Goal: Task Accomplishment & Management: Use online tool/utility

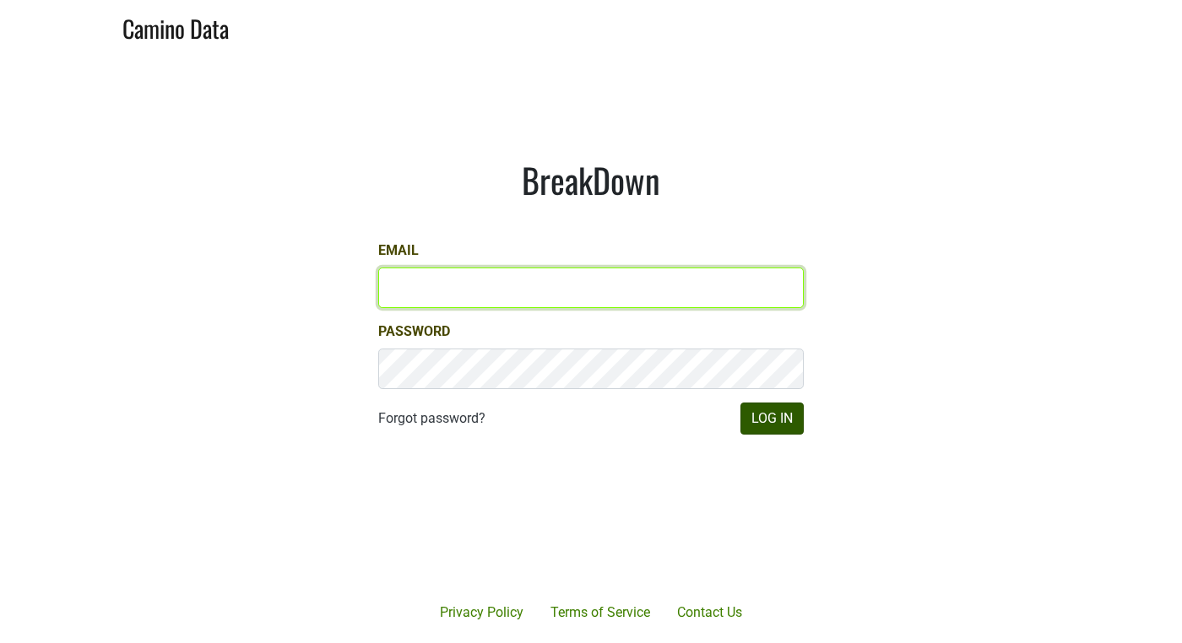
type input "anthony@truchardvineyards.com"
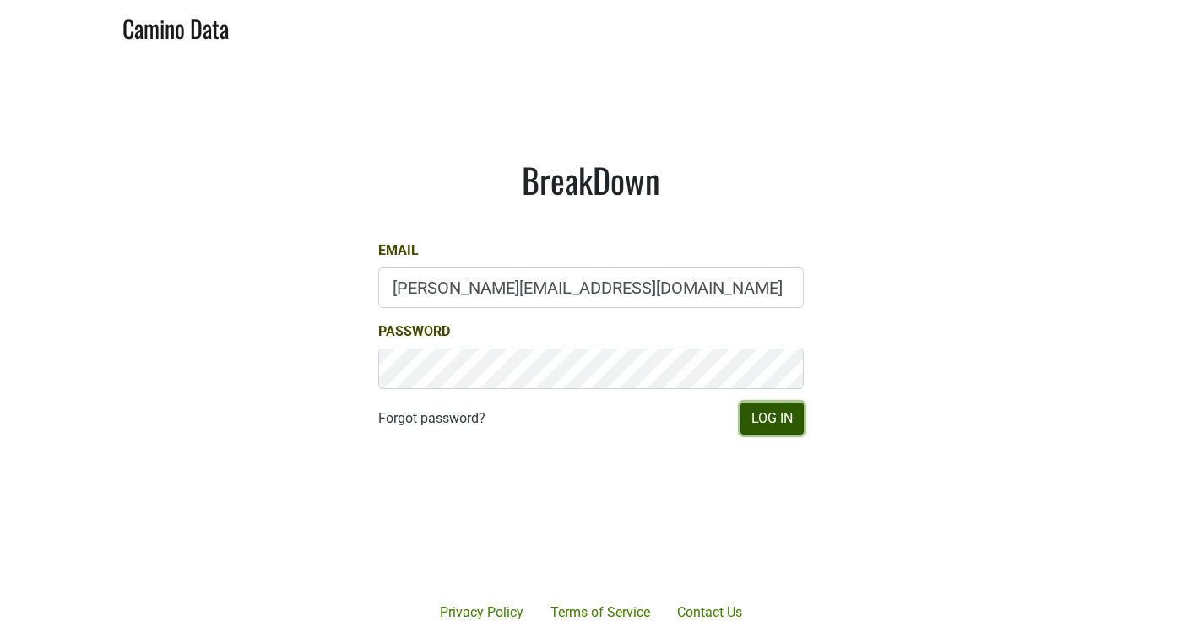
click at [758, 427] on button "Log In" at bounding box center [771, 419] width 63 height 32
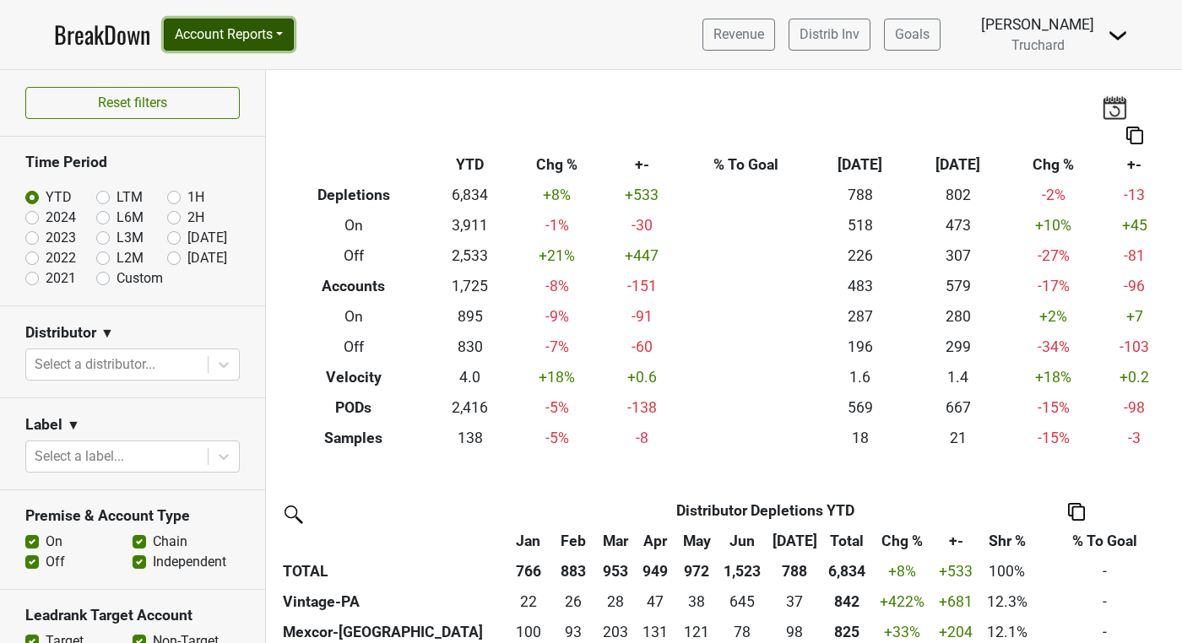
click at [262, 26] on button "Account Reports" at bounding box center [229, 35] width 130 height 32
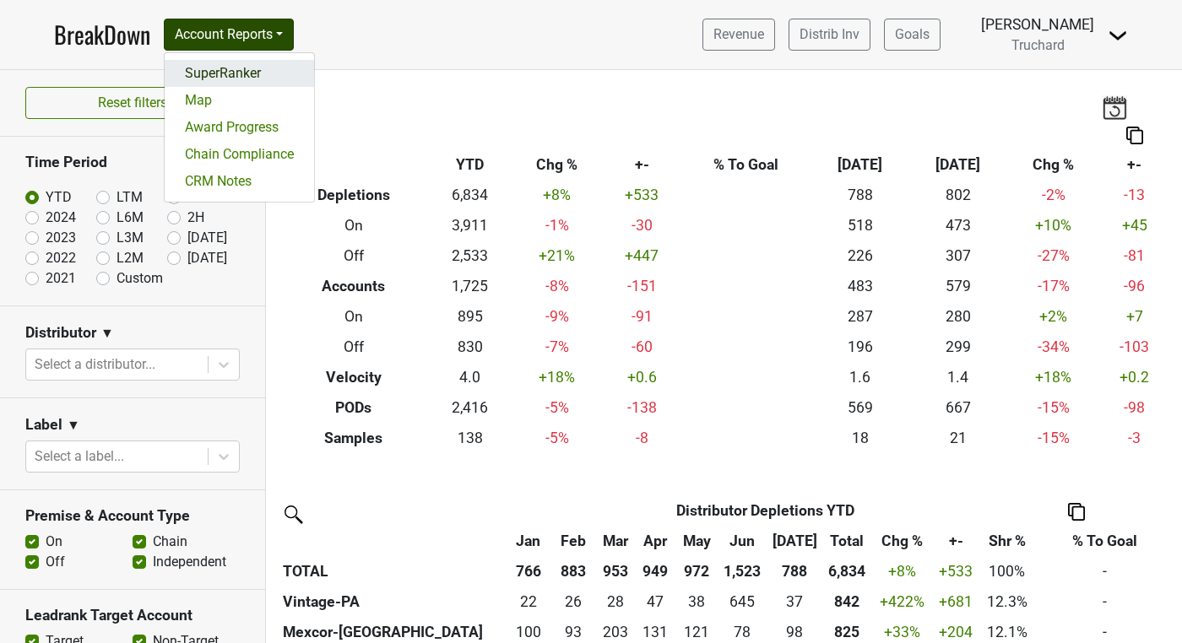
click at [241, 70] on link "SuperRanker" at bounding box center [239, 73] width 149 height 27
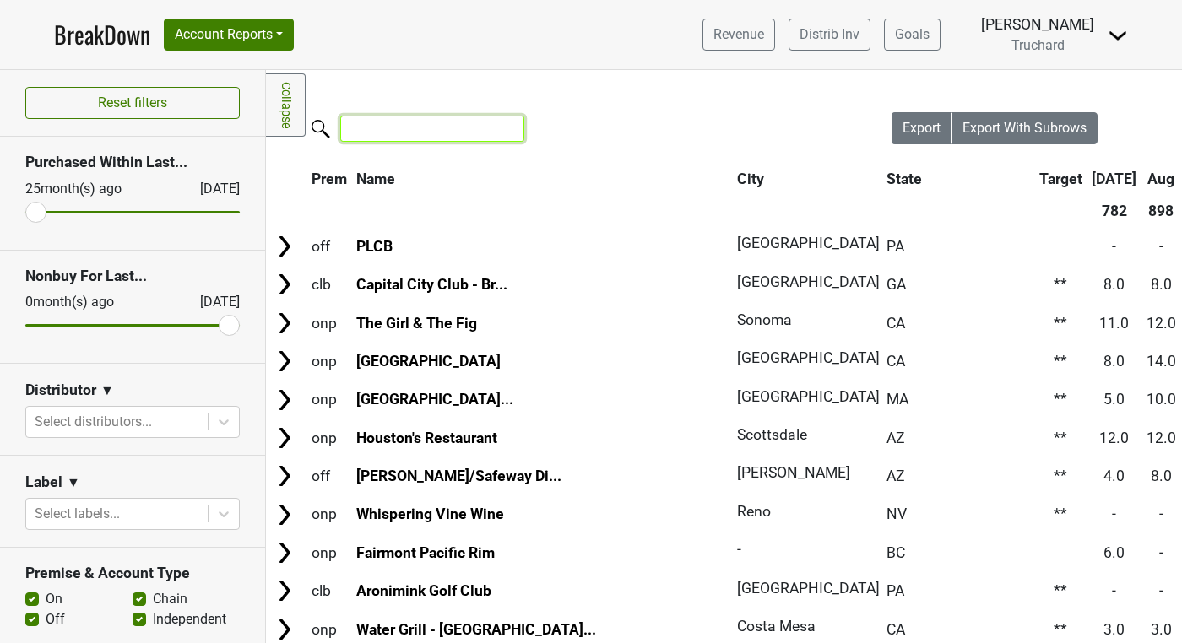
click at [407, 124] on input "search" at bounding box center [432, 129] width 184 height 26
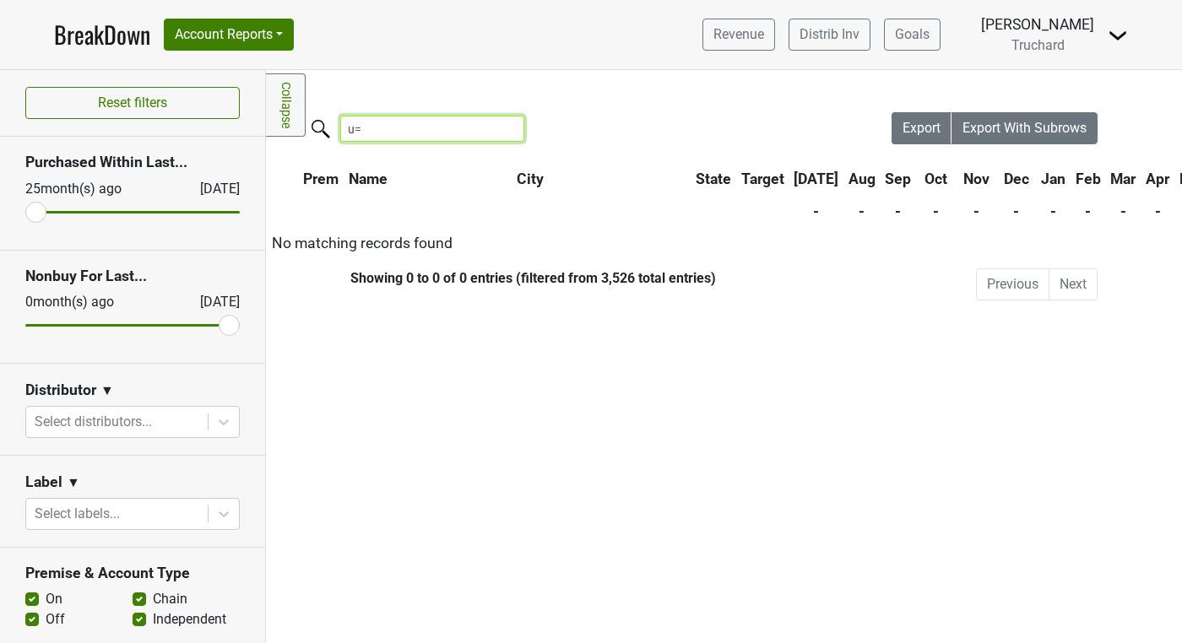
type input "u"
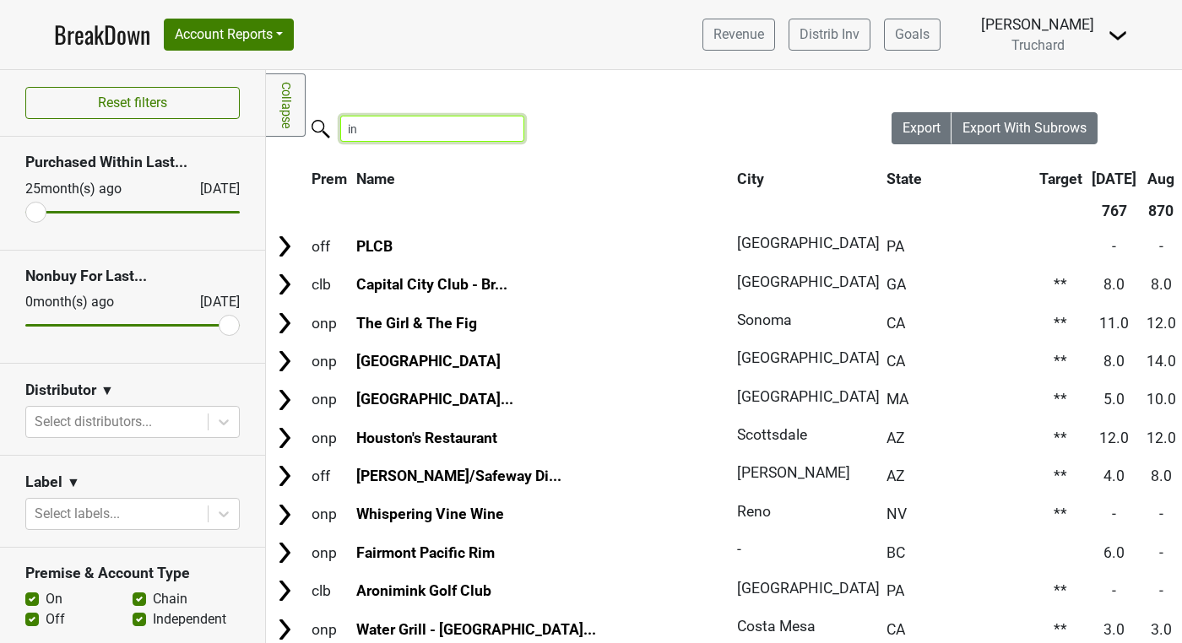
type input "i"
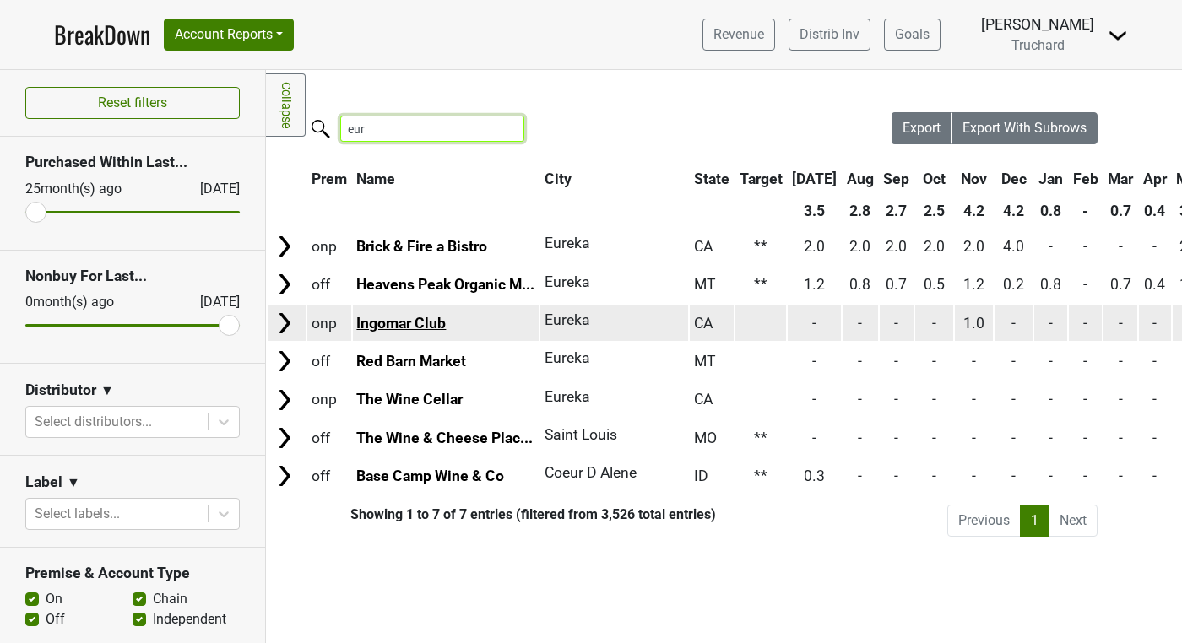
type input "eur"
click at [388, 322] on link "Ingomar Club" at bounding box center [400, 323] width 89 height 17
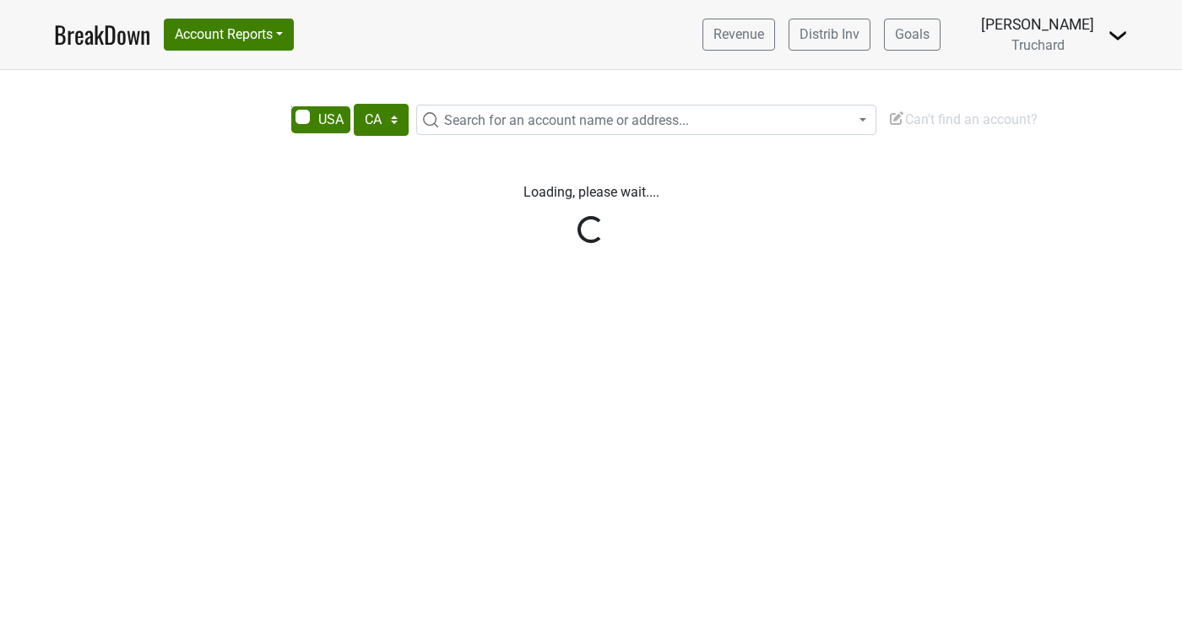
select select "CA"
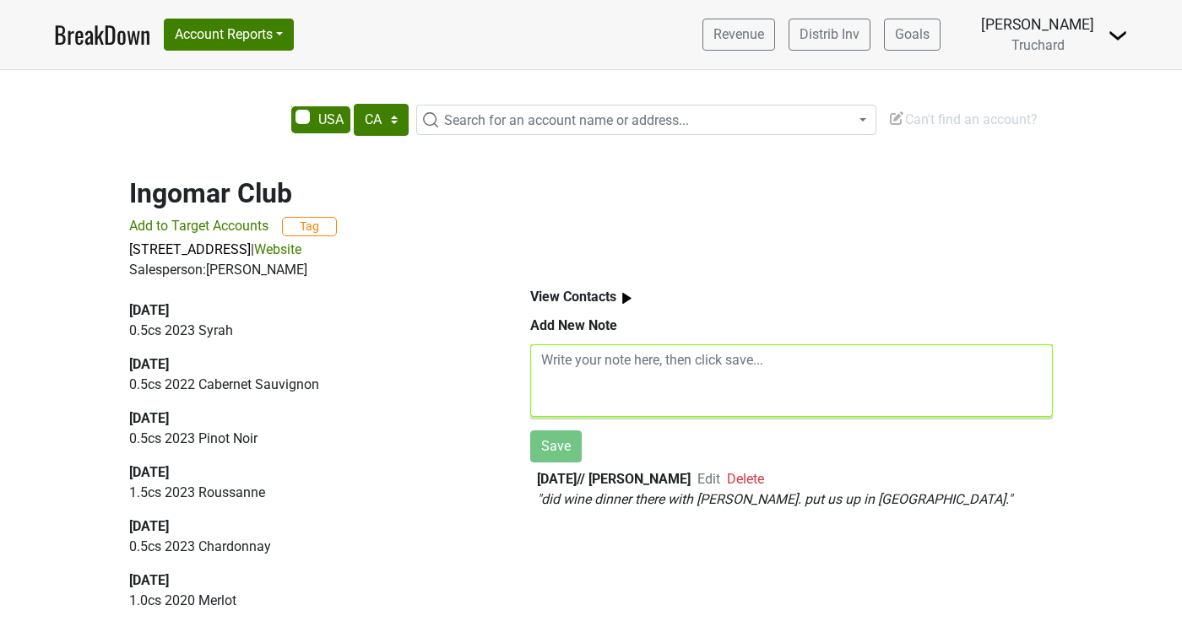
click at [665, 381] on textarea at bounding box center [791, 380] width 522 height 73
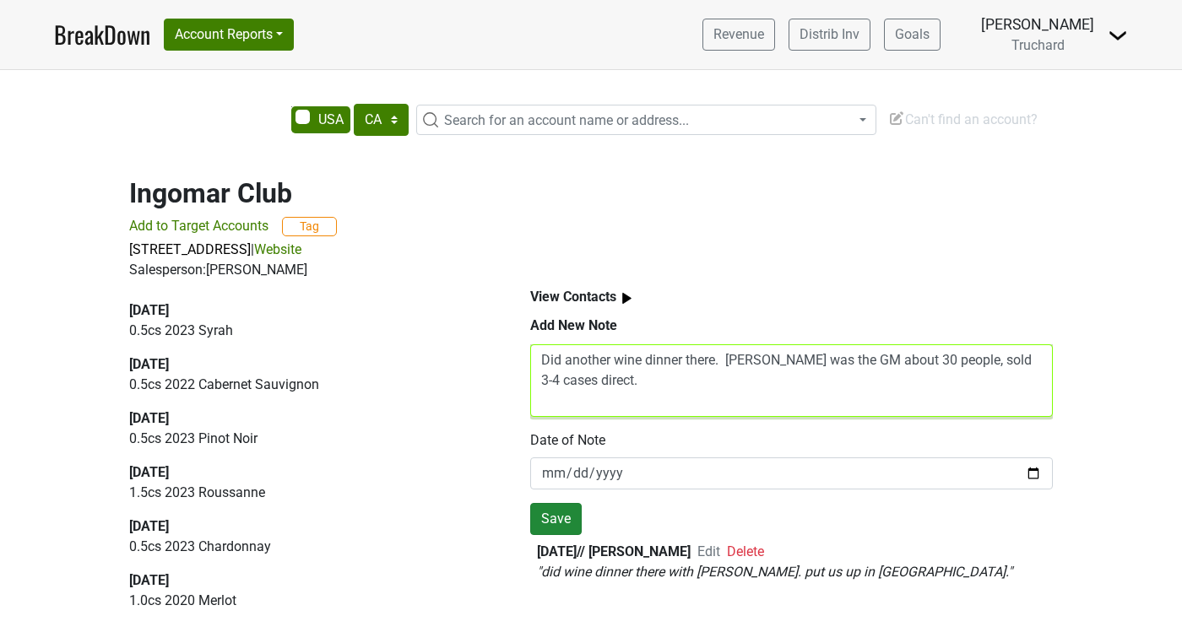
type textarea "Did another wine dinner there. [PERSON_NAME] was the GM about 30 people, sold 3…"
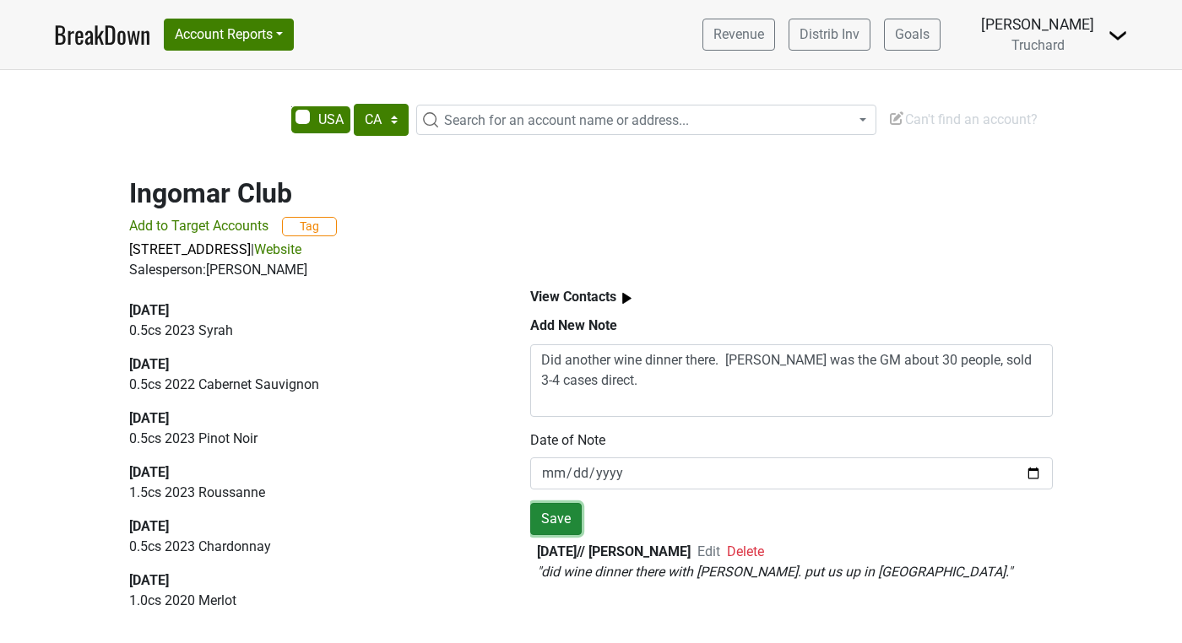
click at [556, 517] on button "Save" at bounding box center [555, 519] width 51 height 32
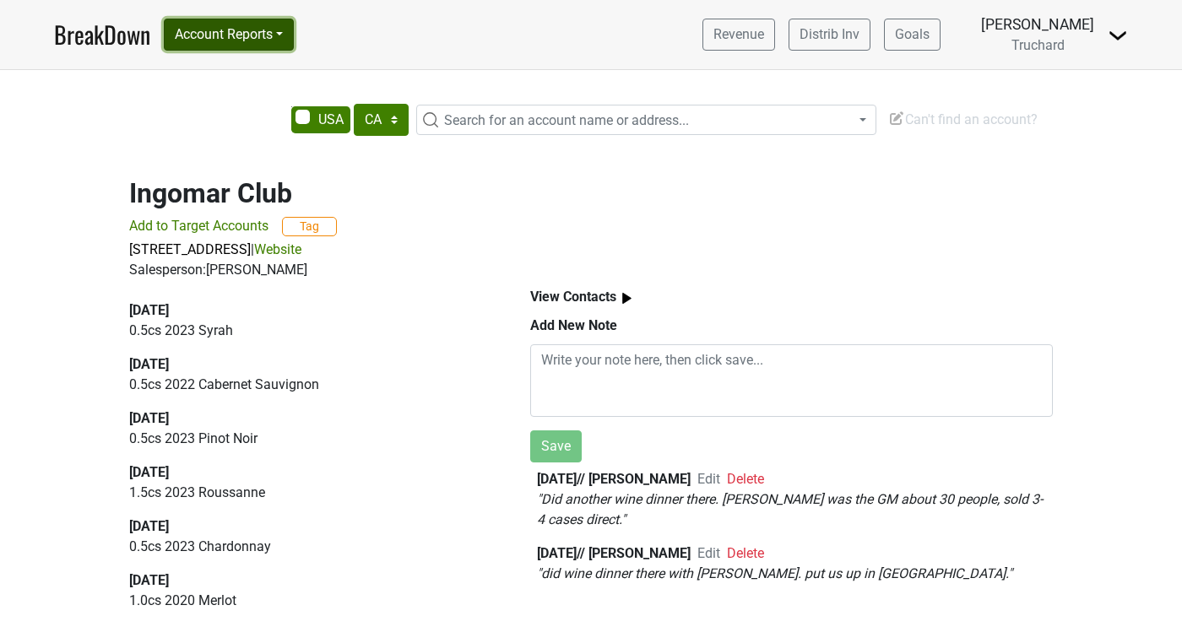
click at [230, 41] on button "Account Reports" at bounding box center [229, 35] width 130 height 32
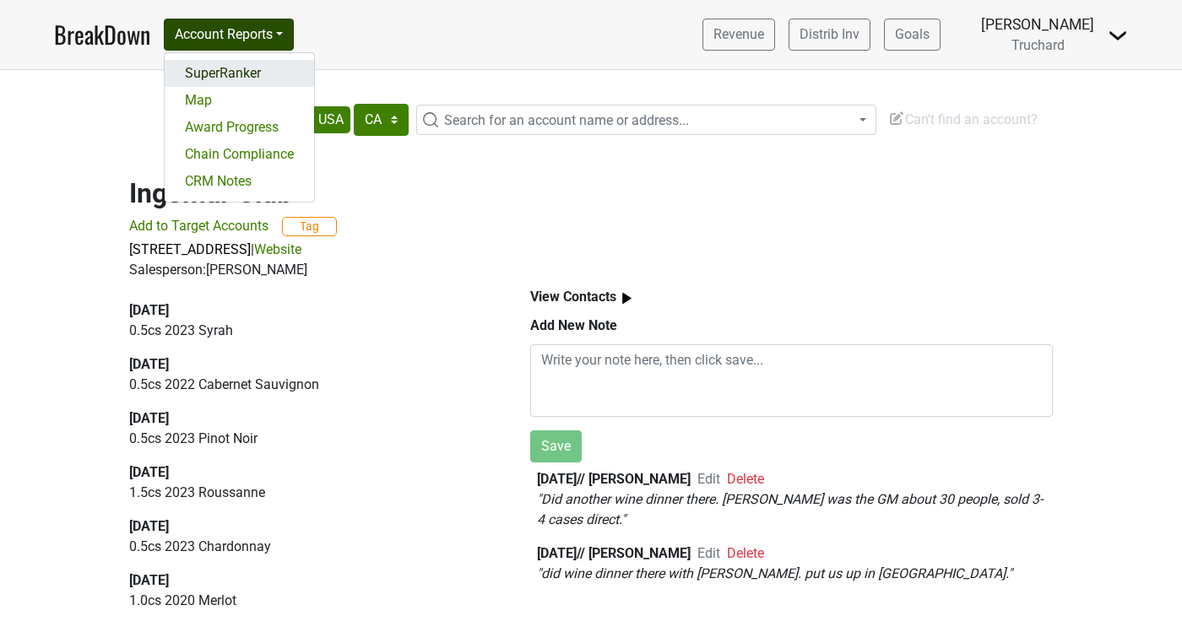
click at [228, 68] on link "SuperRanker" at bounding box center [239, 73] width 149 height 27
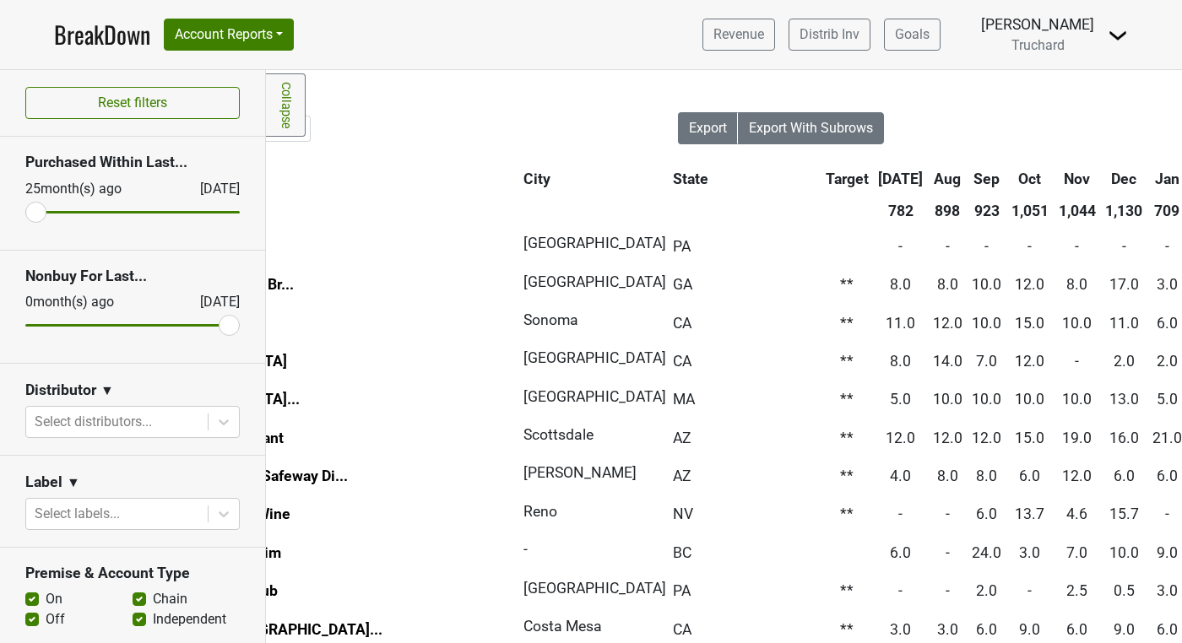
scroll to position [0, 563]
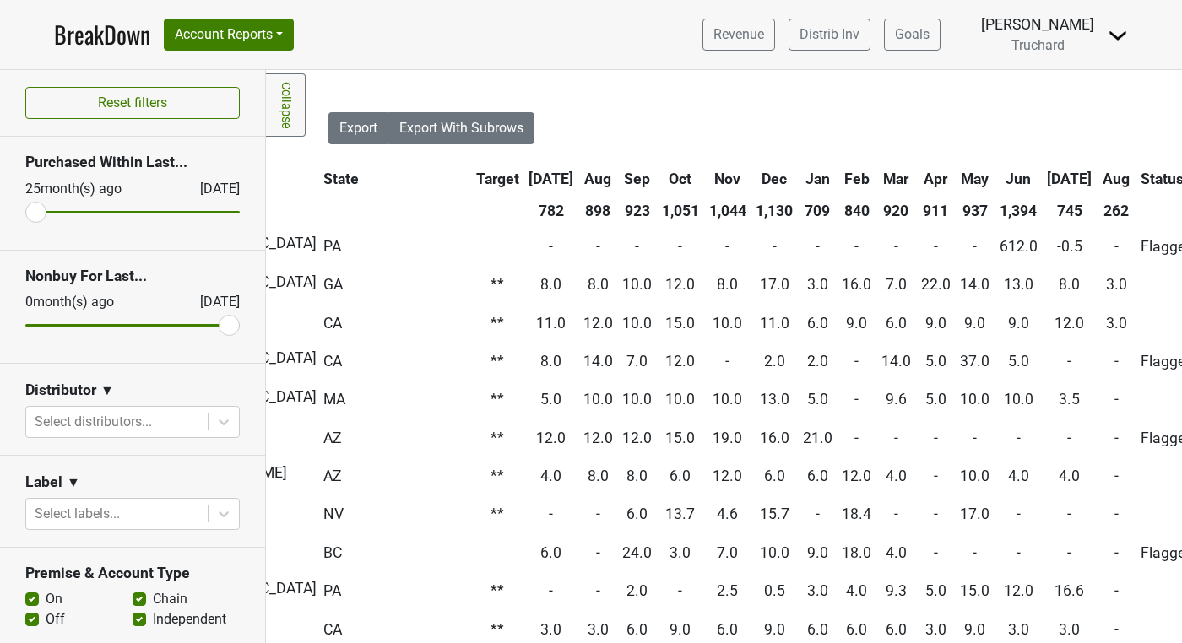
click at [1097, 173] on th "Aug" at bounding box center [1116, 179] width 38 height 30
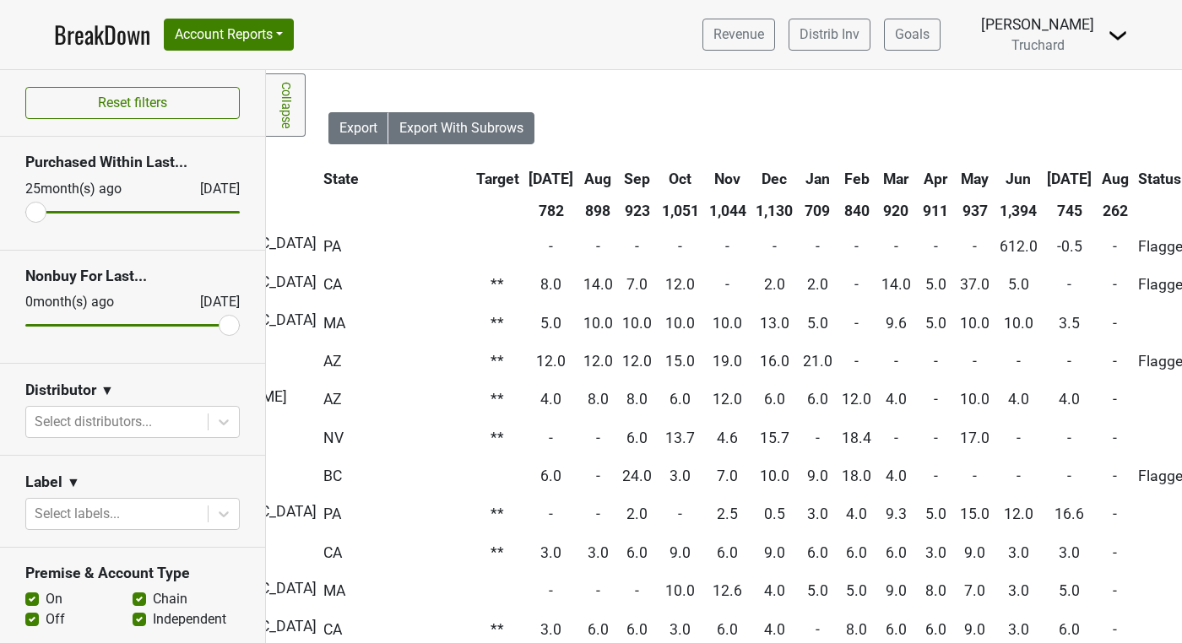
click at [1097, 173] on th "Aug" at bounding box center [1114, 179] width 35 height 30
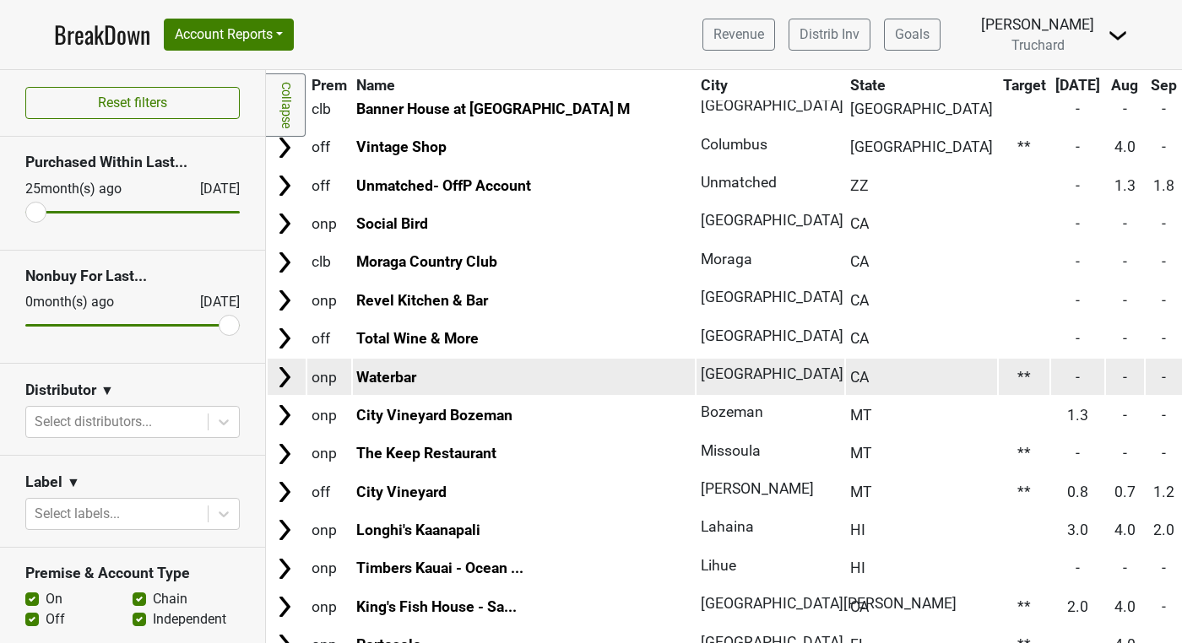
scroll to position [883, 0]
